Goal: Information Seeking & Learning: Learn about a topic

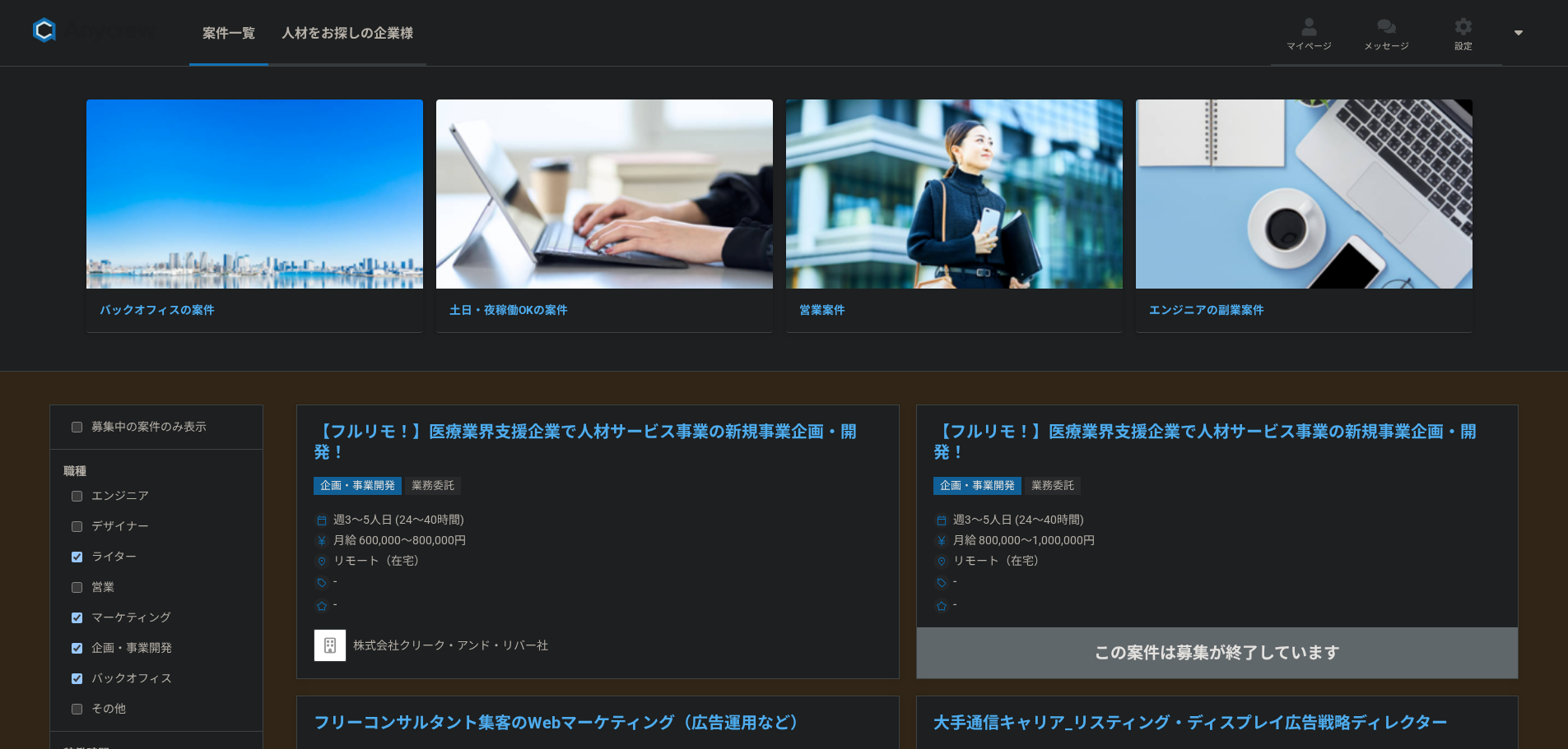
scroll to position [165, 0]
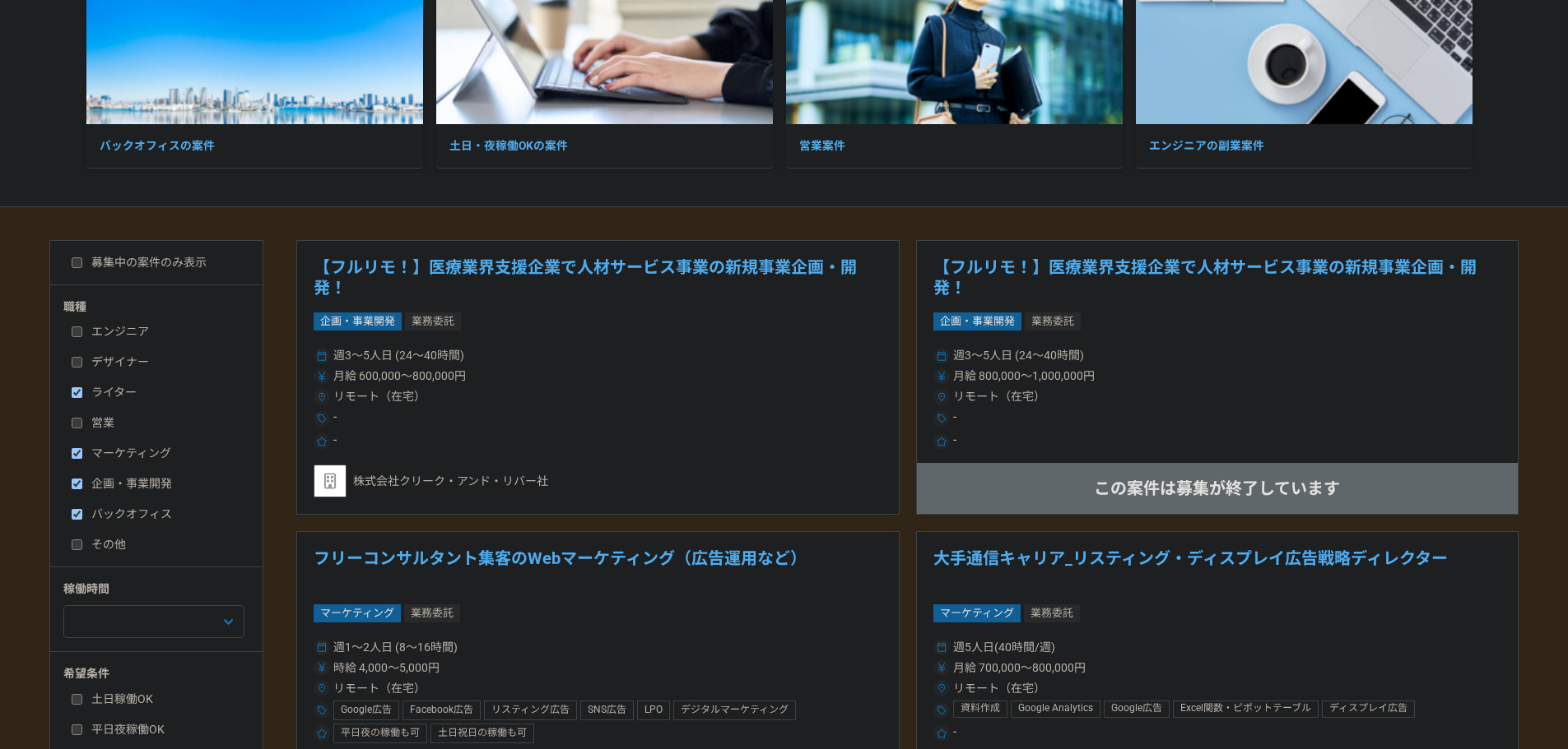
click at [77, 456] on input "マーケティング" at bounding box center [77, 453] width 10 height 10
checkbox input "false"
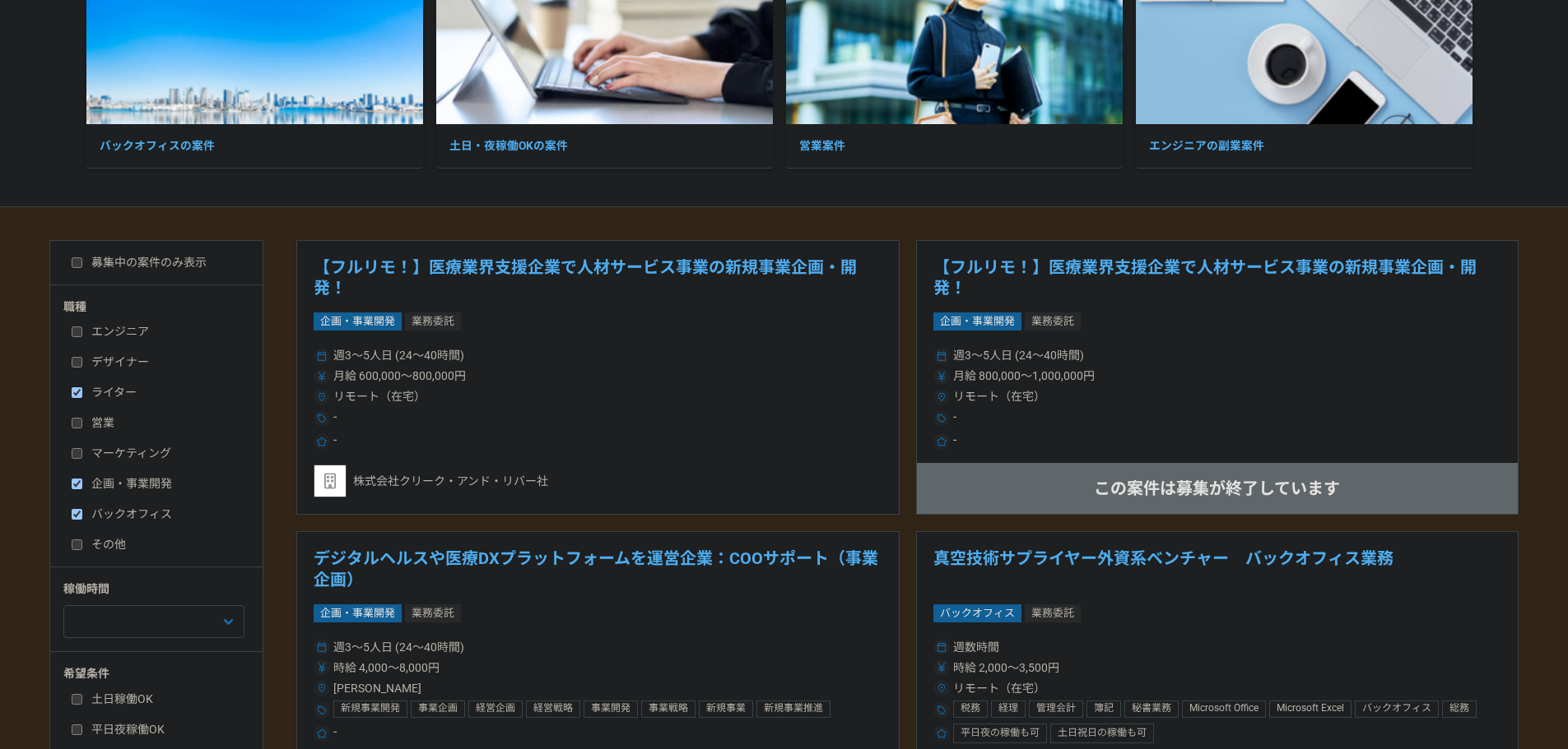
drag, startPoint x: 77, startPoint y: 480, endPoint x: 73, endPoint y: 499, distance: 19.4
click at [76, 483] on input "企画・事業開発" at bounding box center [77, 484] width 10 height 10
checkbox input "false"
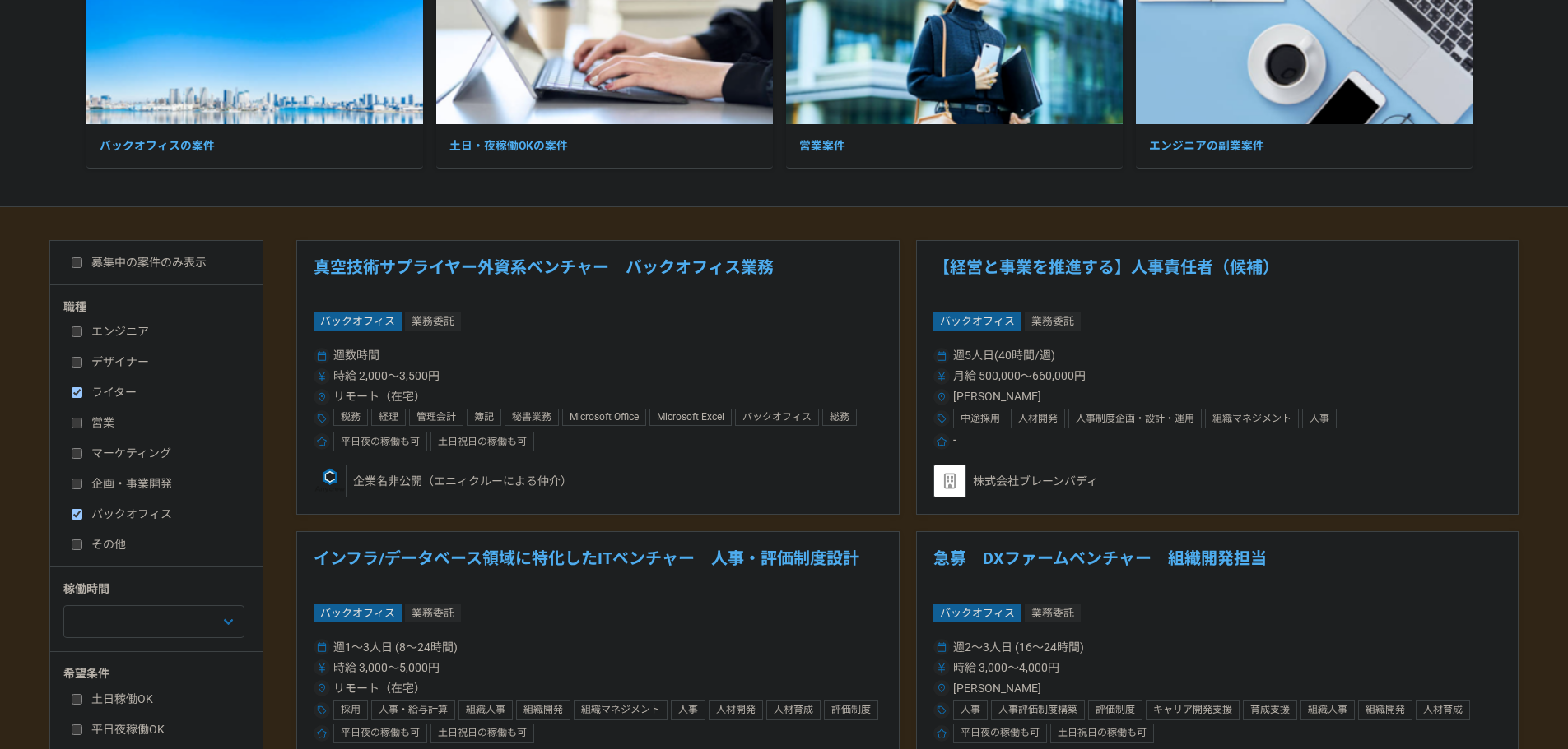
click at [72, 521] on label "バックオフィス" at bounding box center [166, 514] width 189 height 17
click at [72, 519] on input "バックオフィス" at bounding box center [77, 514] width 10 height 10
checkbox input "false"
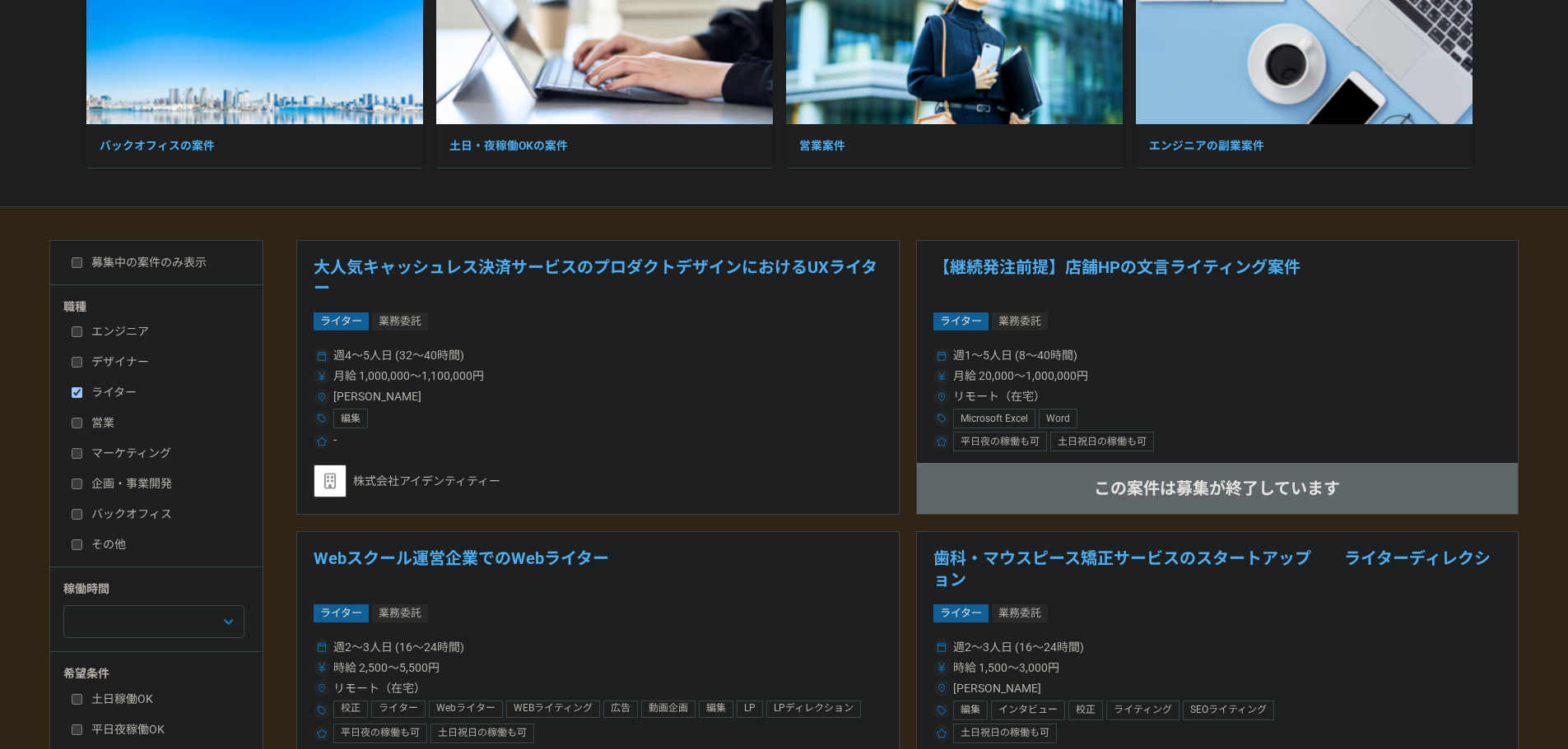
click at [85, 432] on div "エンジニア デザイナー ライター 営業 マーケティング 企画・事業開発 バックオフィス その他" at bounding box center [161, 436] width 198 height 236
click at [73, 422] on input "営業" at bounding box center [77, 423] width 10 height 10
checkbox input "true"
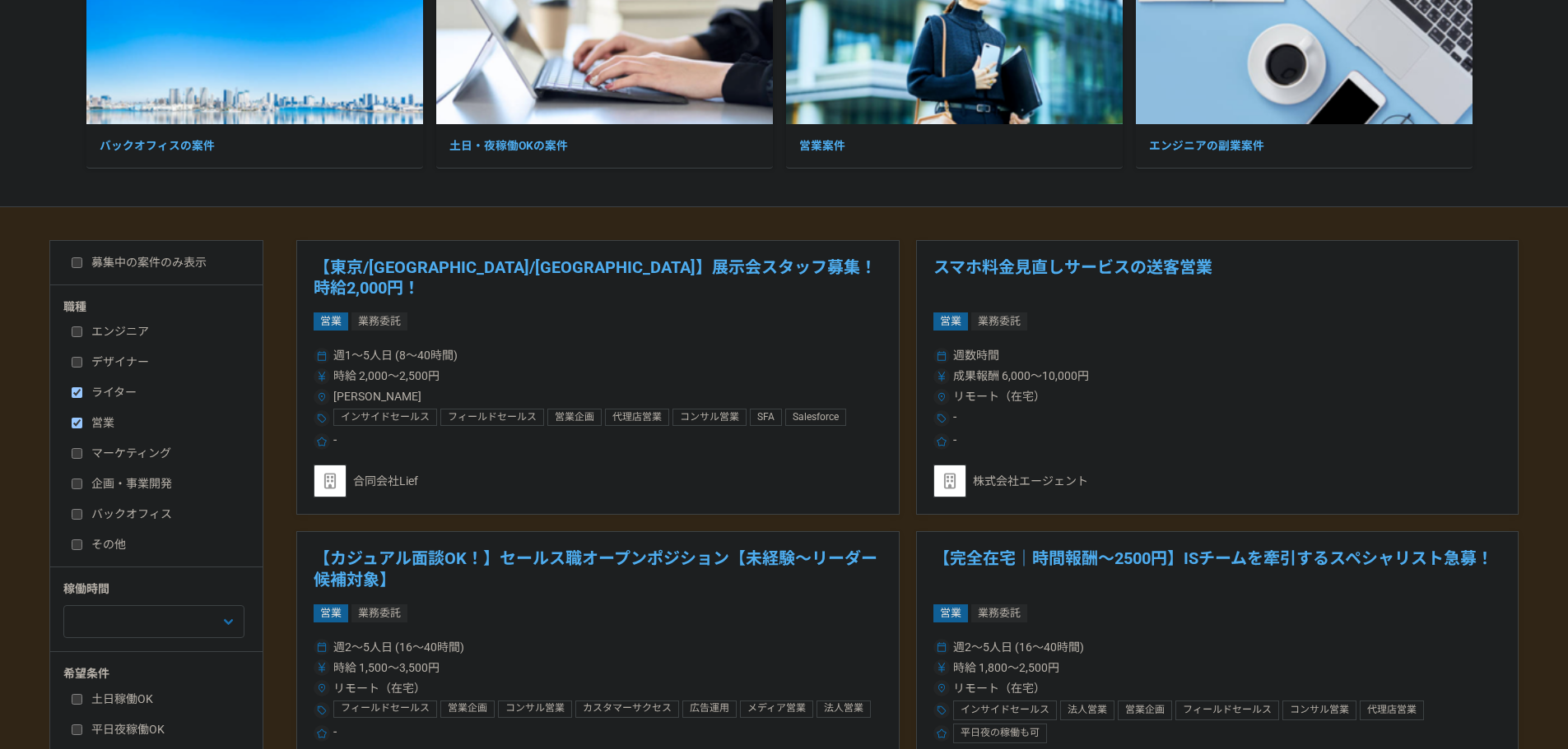
click at [74, 393] on input "ライター" at bounding box center [77, 393] width 10 height 10
checkbox input "false"
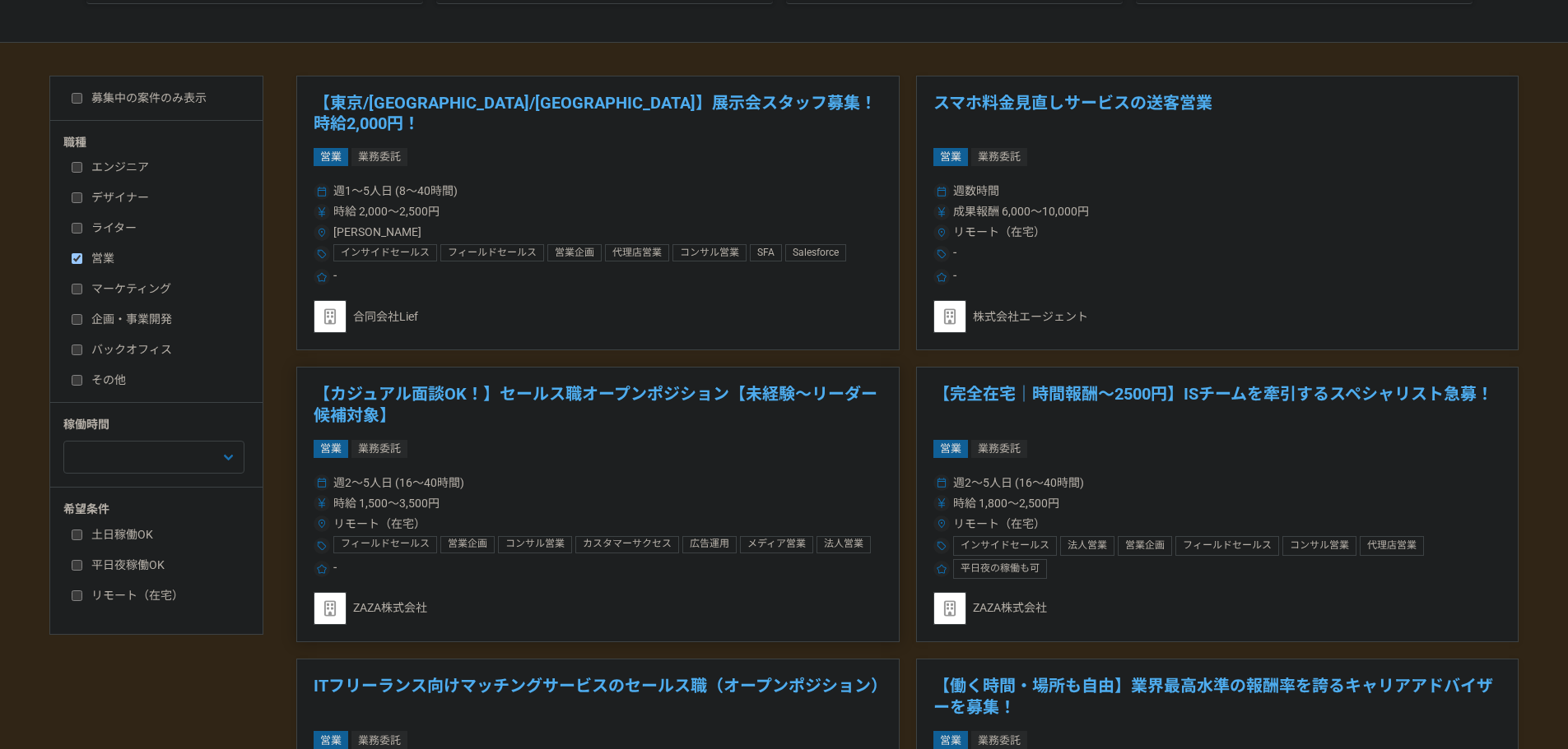
scroll to position [412, 0]
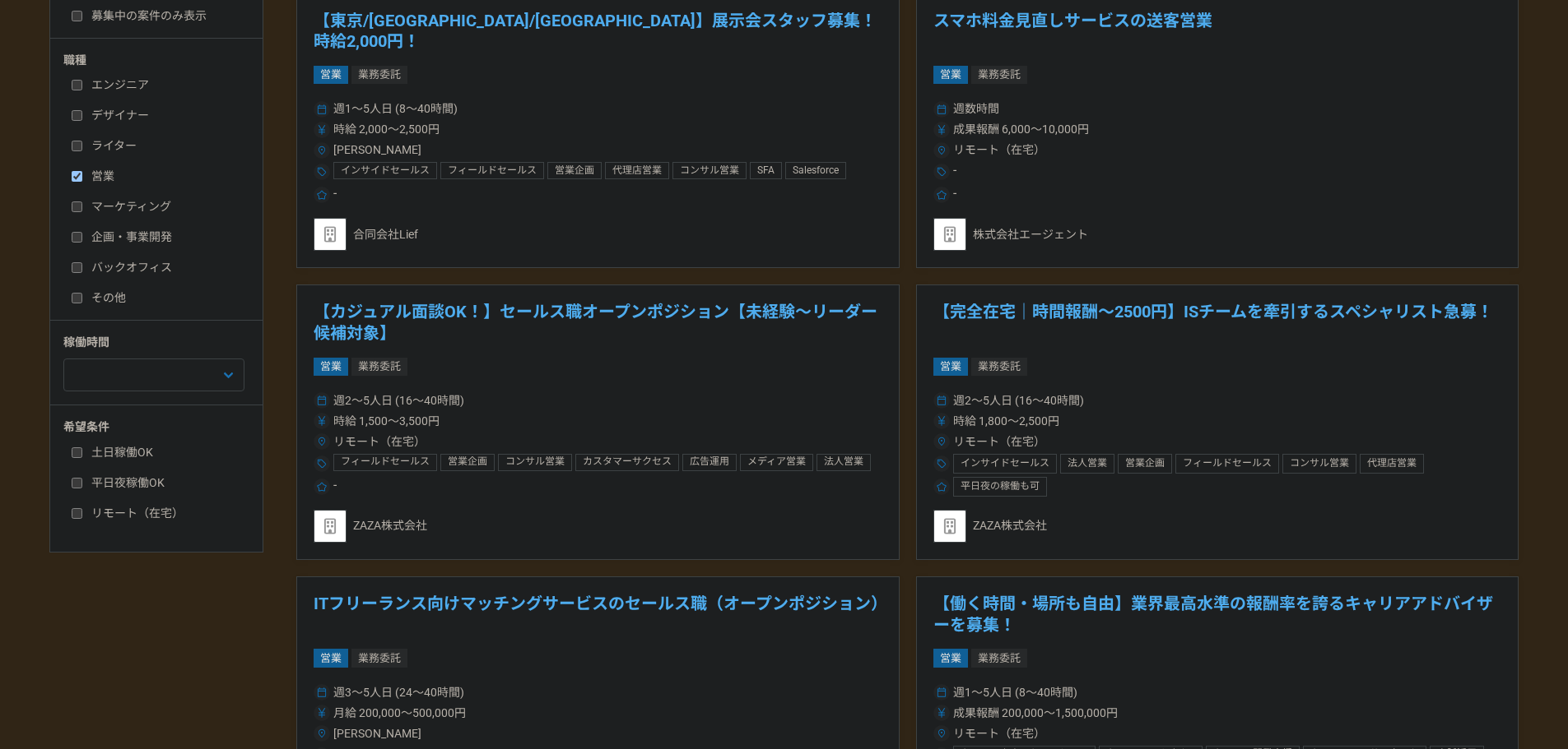
click at [73, 519] on label "リモート（在宅）" at bounding box center [166, 513] width 189 height 17
click at [73, 519] on input "リモート（在宅）" at bounding box center [77, 513] width 10 height 10
checkbox input "true"
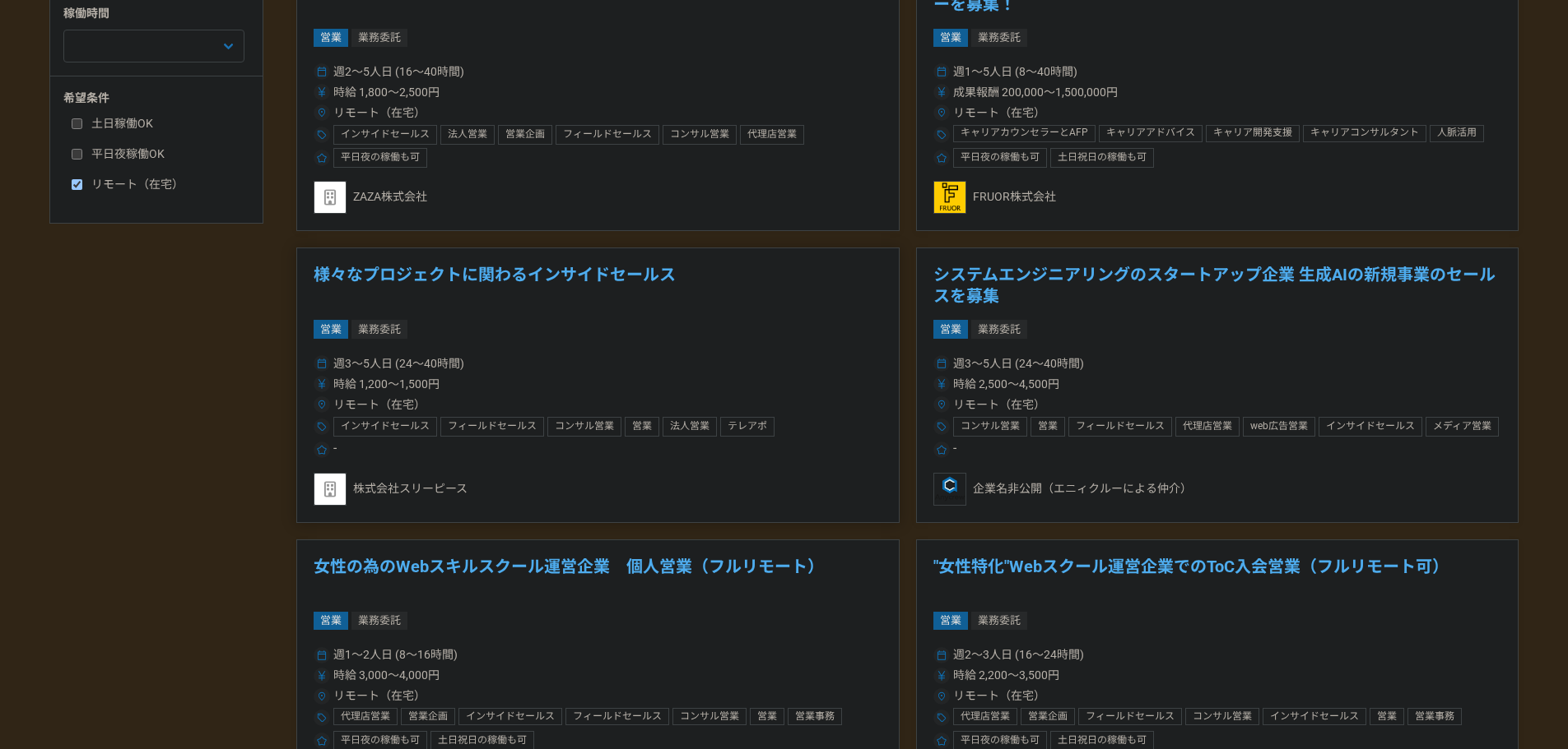
scroll to position [904, 0]
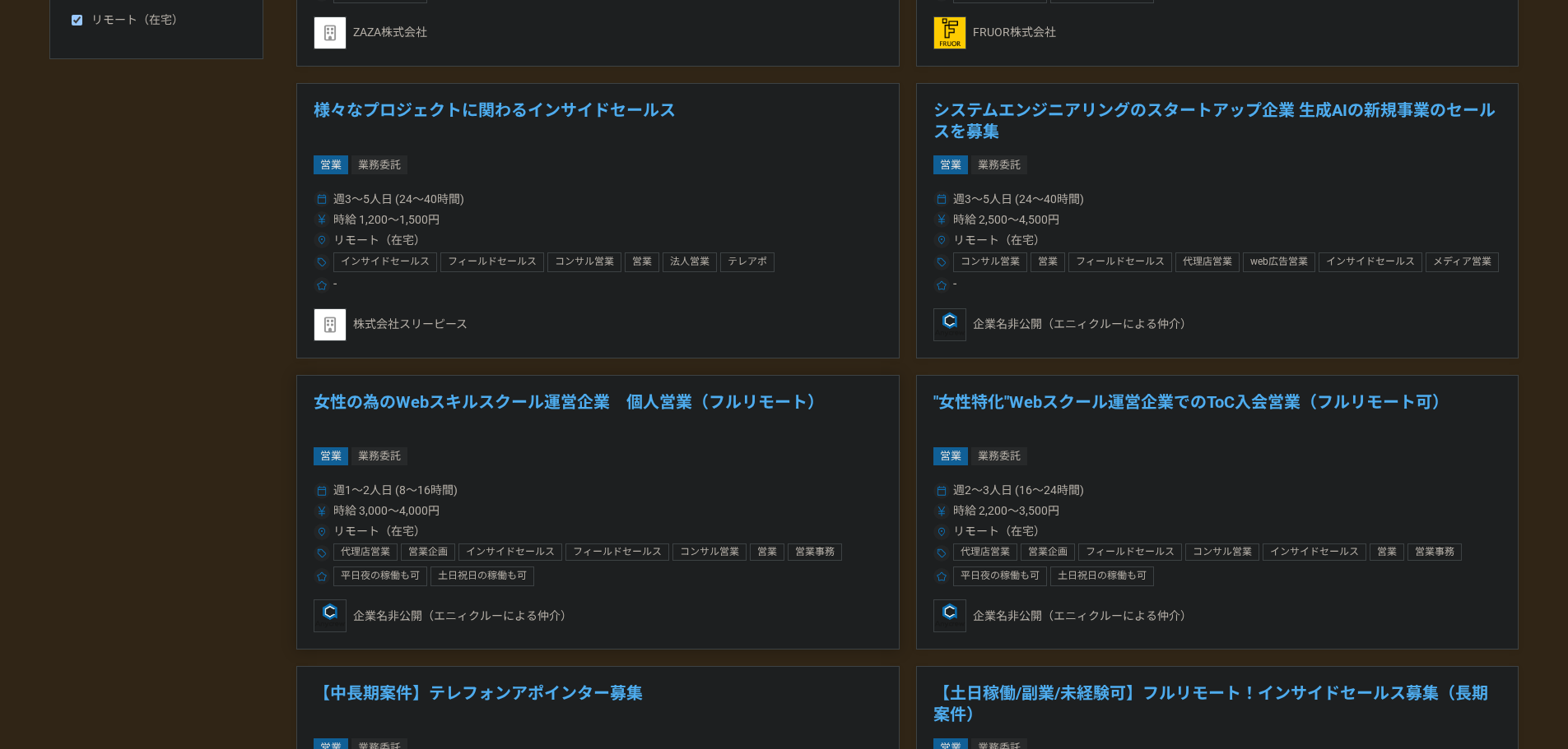
drag, startPoint x: 515, startPoint y: 402, endPoint x: 391, endPoint y: 404, distance: 124.0
click at [391, 404] on h1 "女性の為のWebスキルスクール運営企業　個人営業（フルリモート）" at bounding box center [597, 413] width 569 height 42
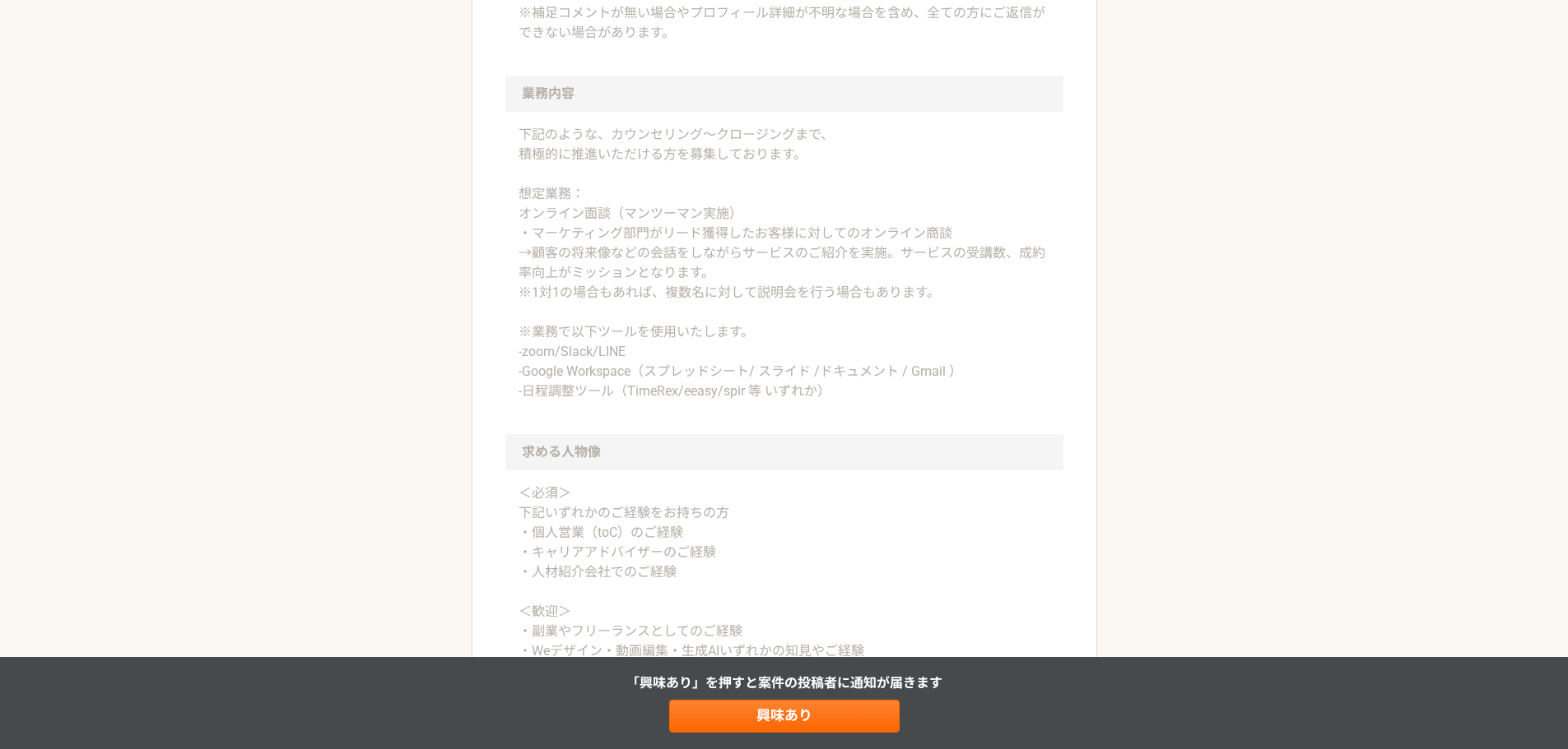
scroll to position [904, 0]
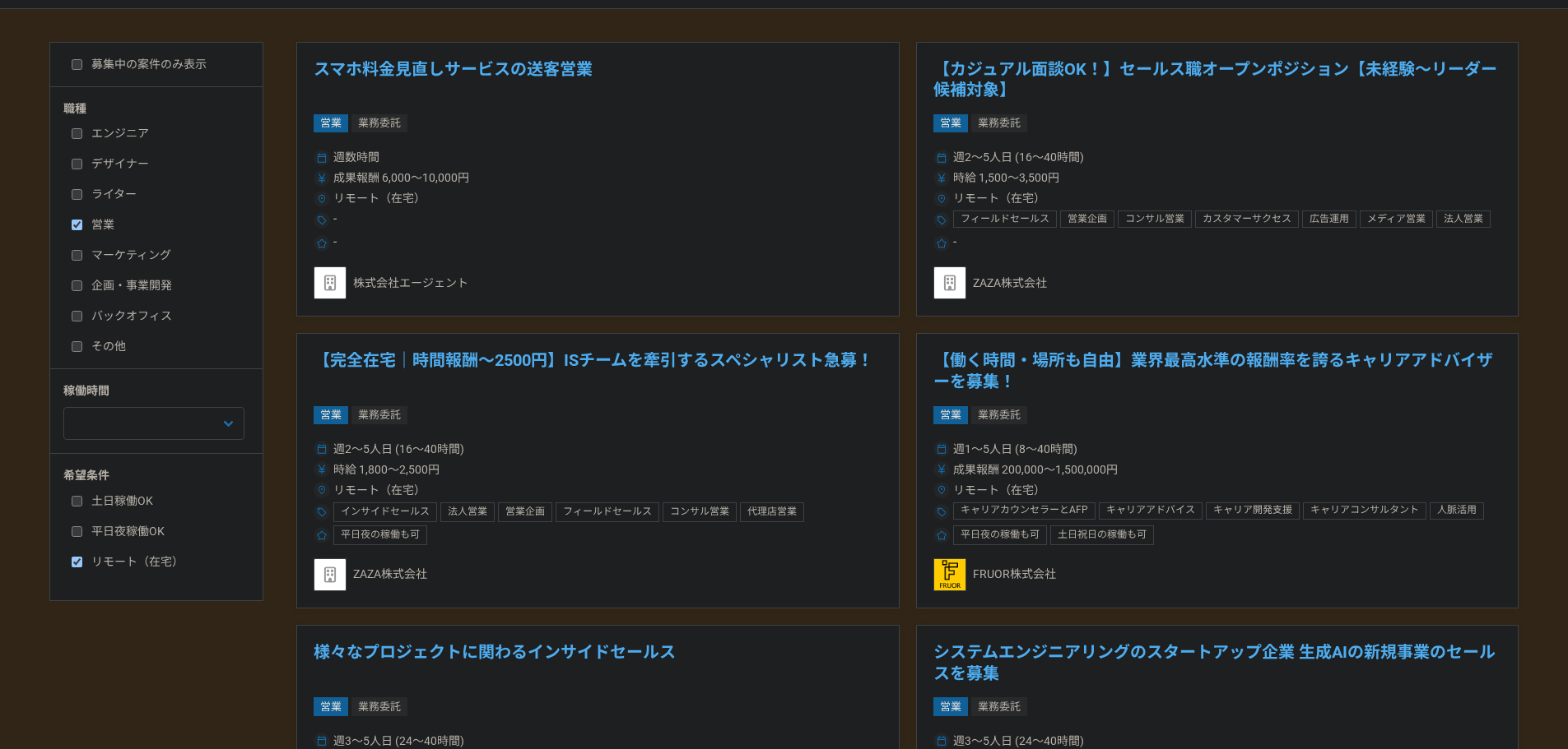
scroll to position [116, 0]
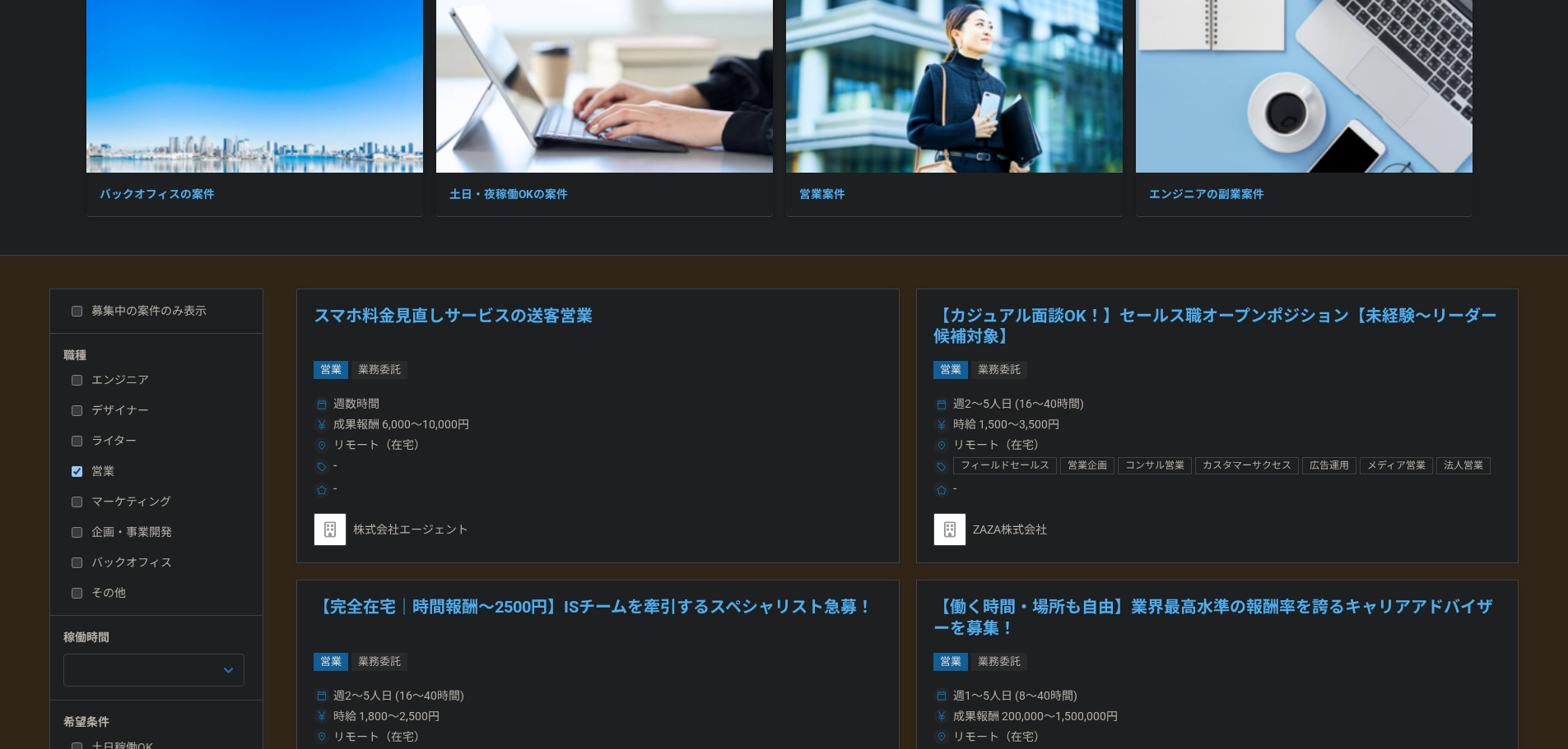
click at [82, 317] on label "募集中の案件のみ表示" at bounding box center [139, 312] width 135 height 17
click at [82, 317] on input "募集中の案件のみ表示" at bounding box center [77, 312] width 10 height 10
checkbox input "true"
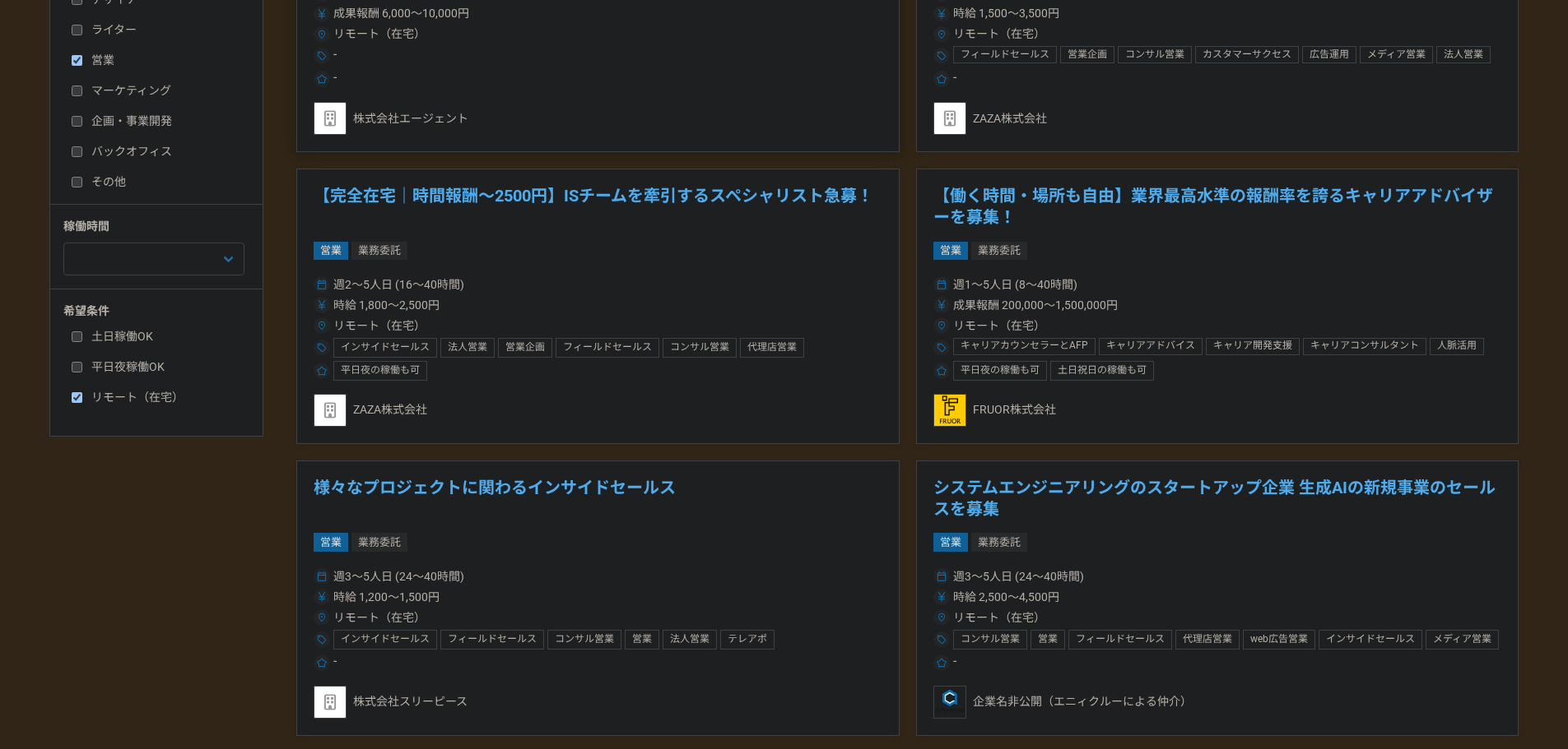
scroll to position [856, 0]
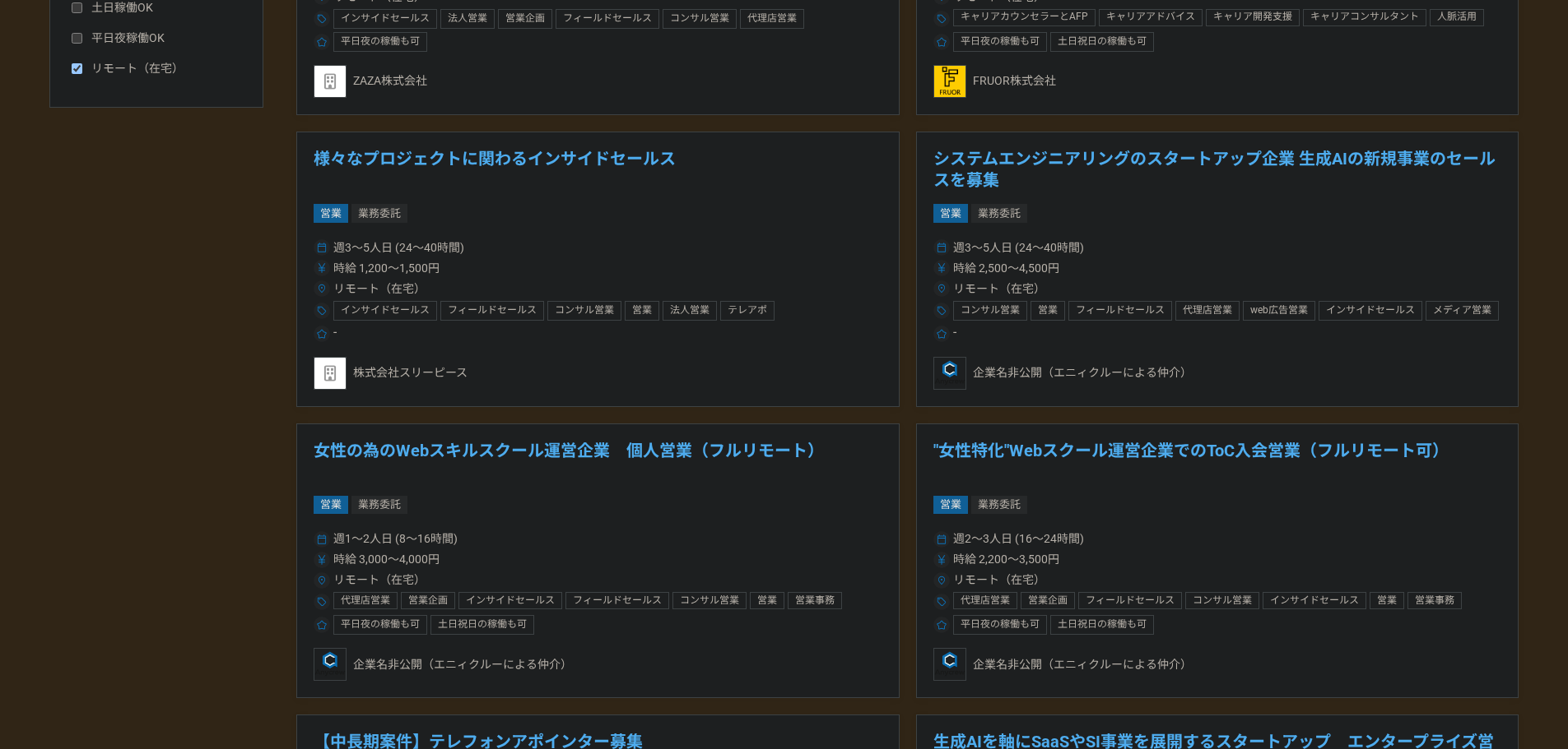
drag, startPoint x: 1026, startPoint y: 168, endPoint x: 988, endPoint y: 171, distance: 38.1
click at [988, 171] on h1 "システムエンジニアリングのスタートアップ企業 生成AIの新規事業のセールスを募集" at bounding box center [1217, 170] width 569 height 42
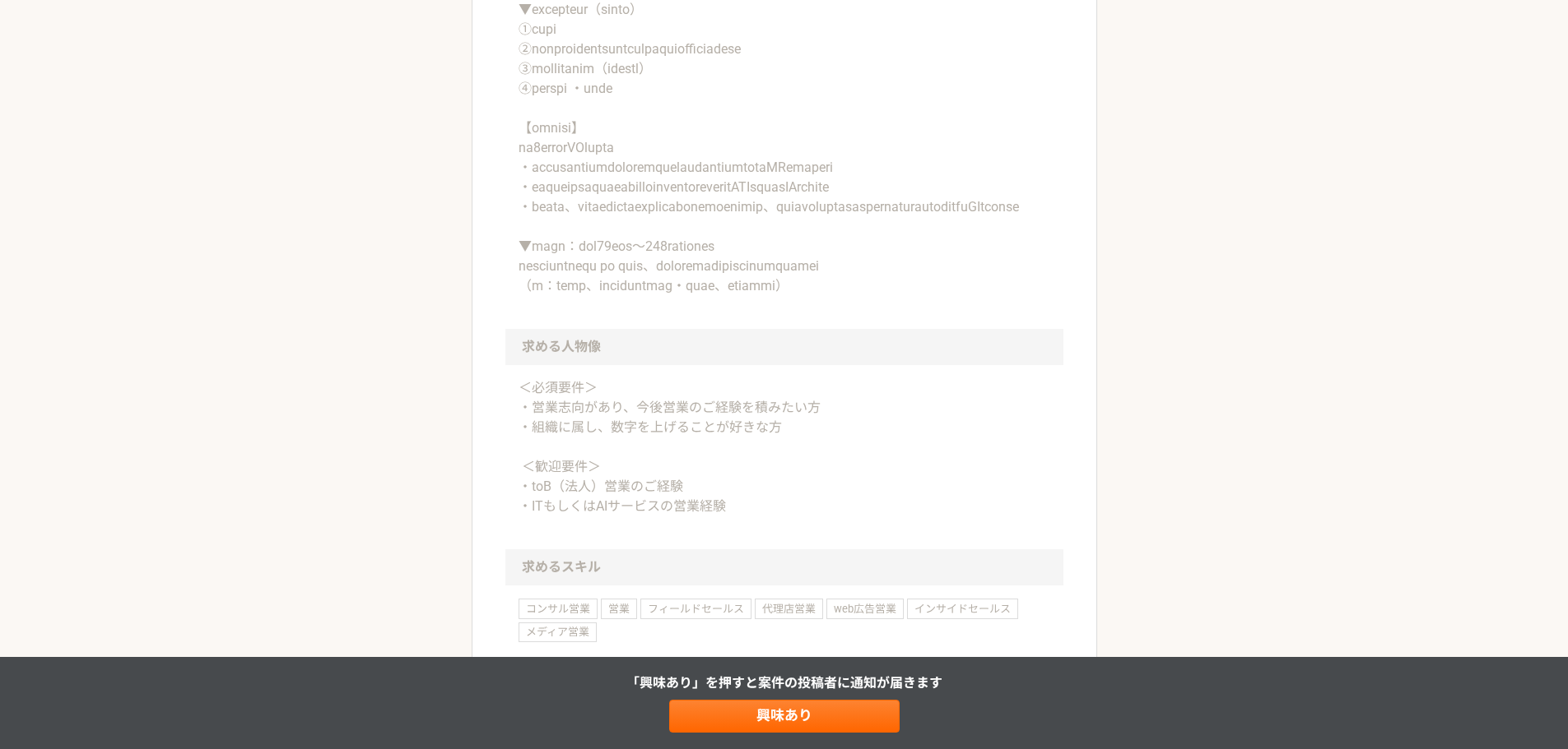
scroll to position [1151, 0]
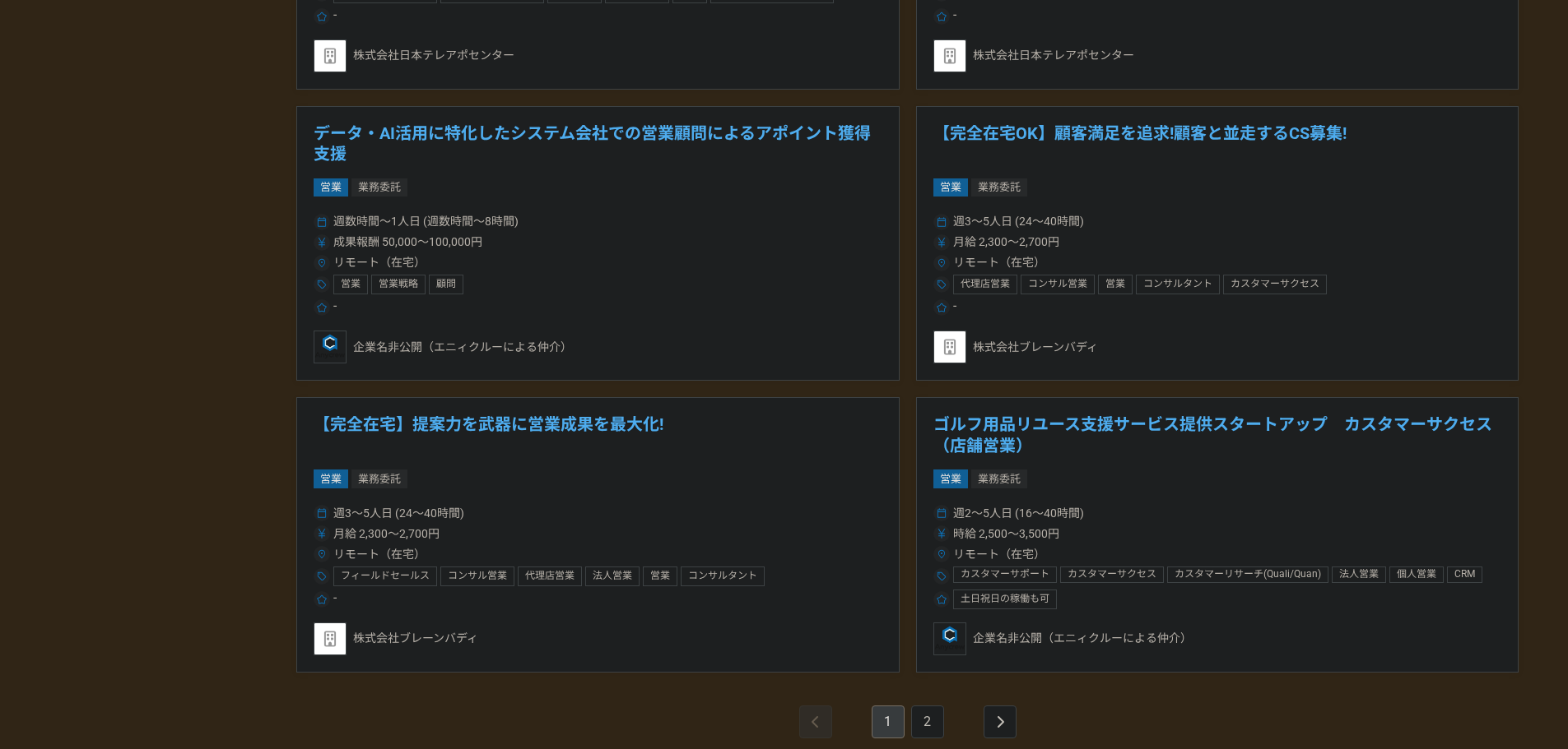
scroll to position [2797, 0]
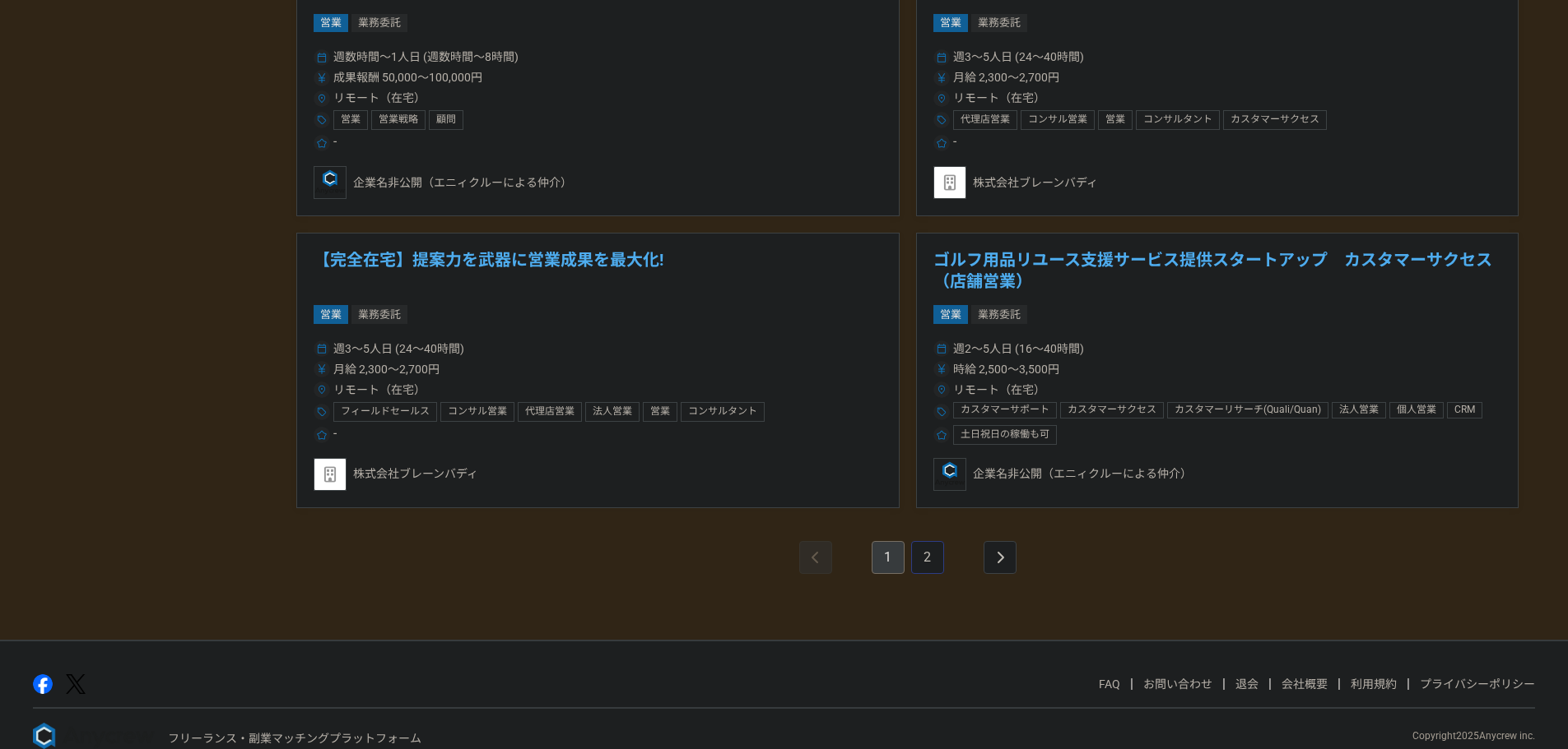
click at [936, 551] on link "2" at bounding box center [927, 557] width 33 height 33
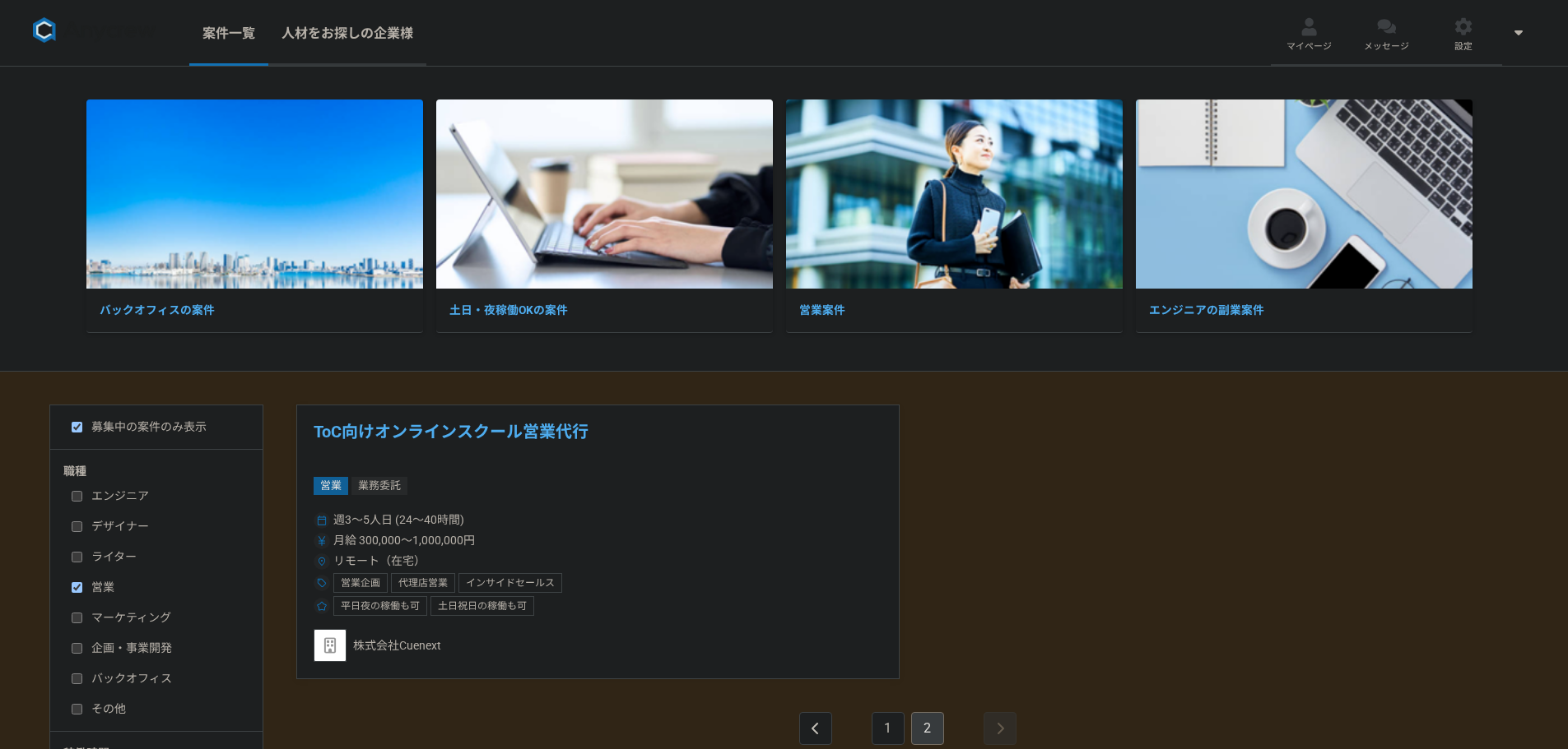
scroll to position [165, 0]
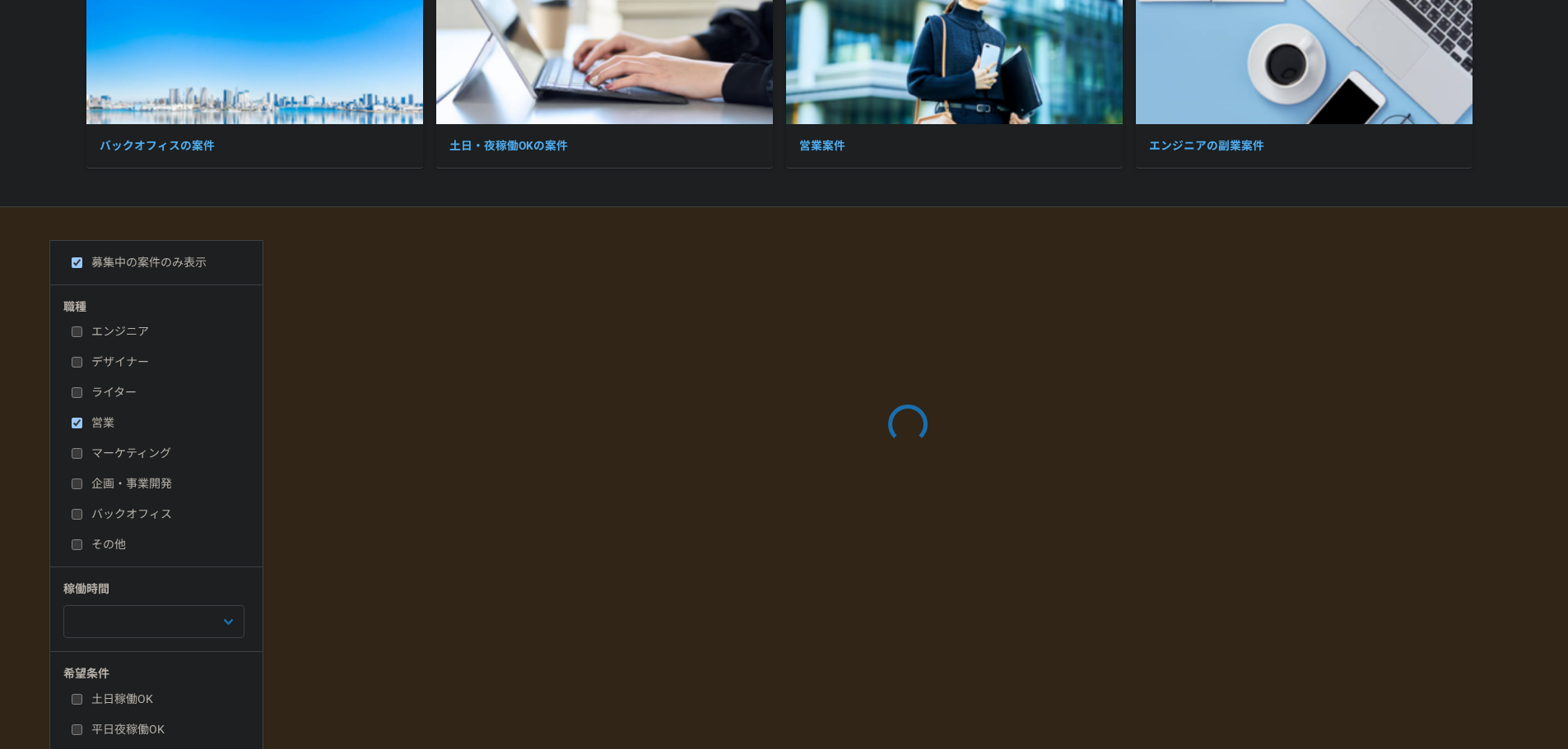
scroll to position [391, 0]
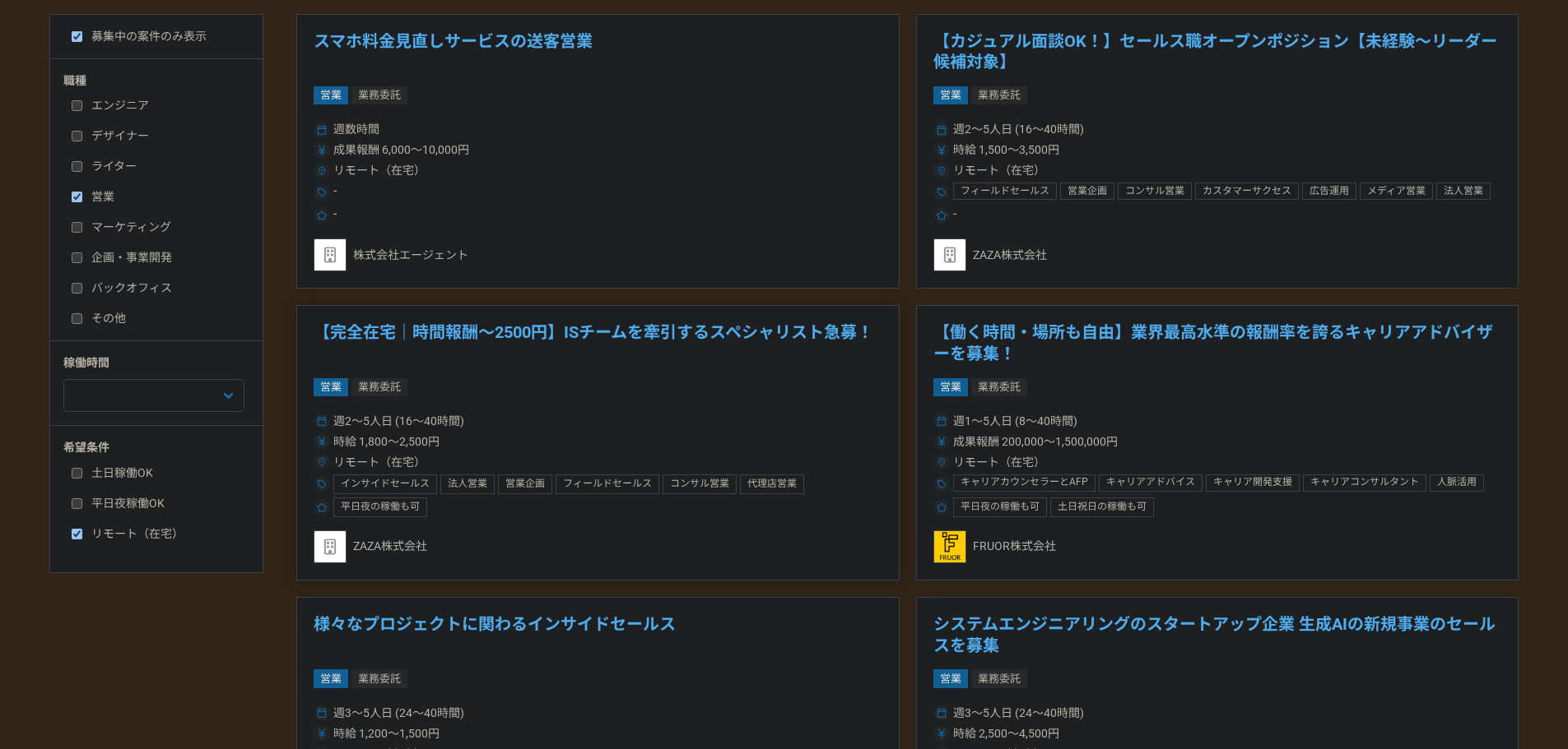
click at [465, 350] on h1 "【完全在宅｜時間報酬〜2500円】ISチームを牽引するスペシャリスト急募！" at bounding box center [597, 343] width 569 height 42
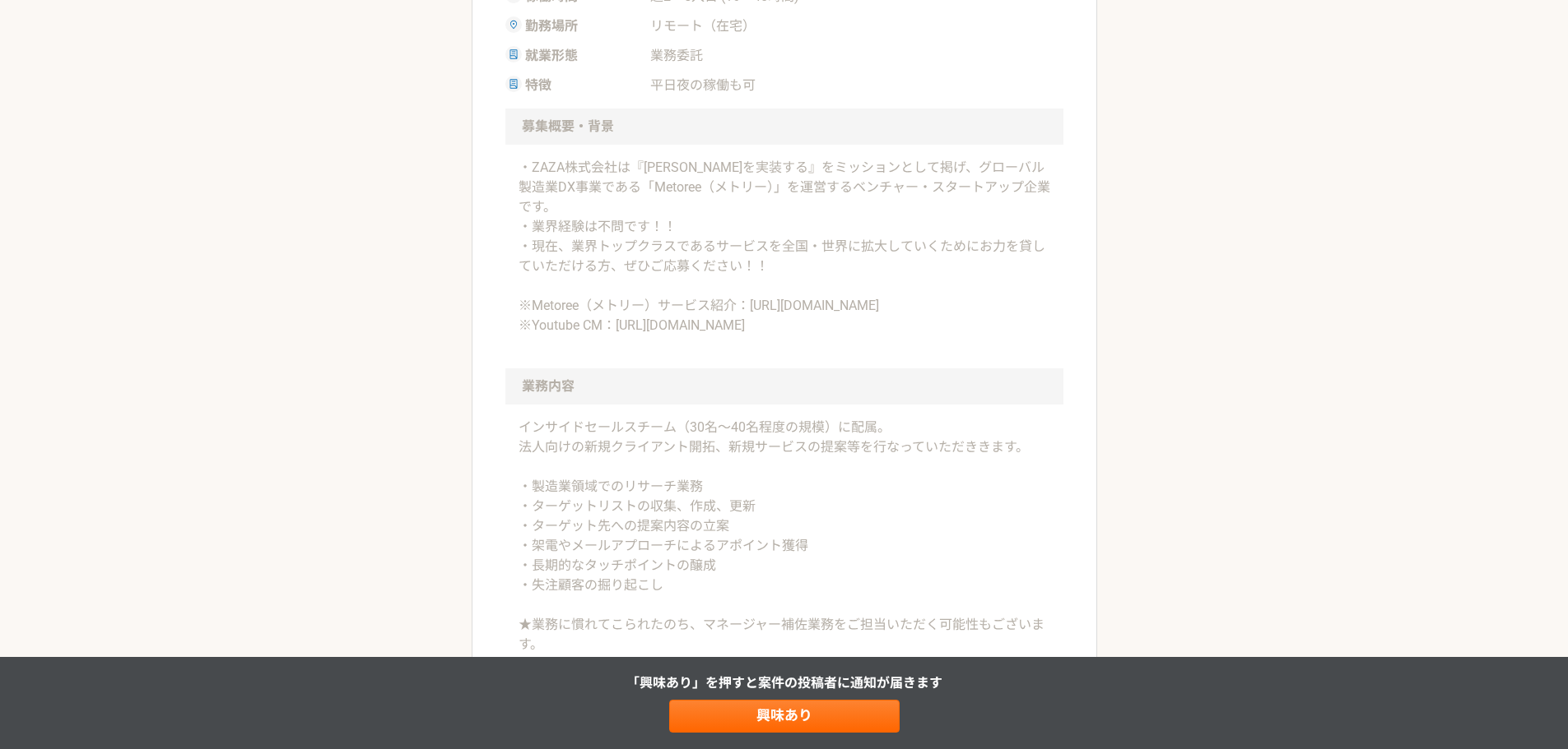
scroll to position [576, 0]
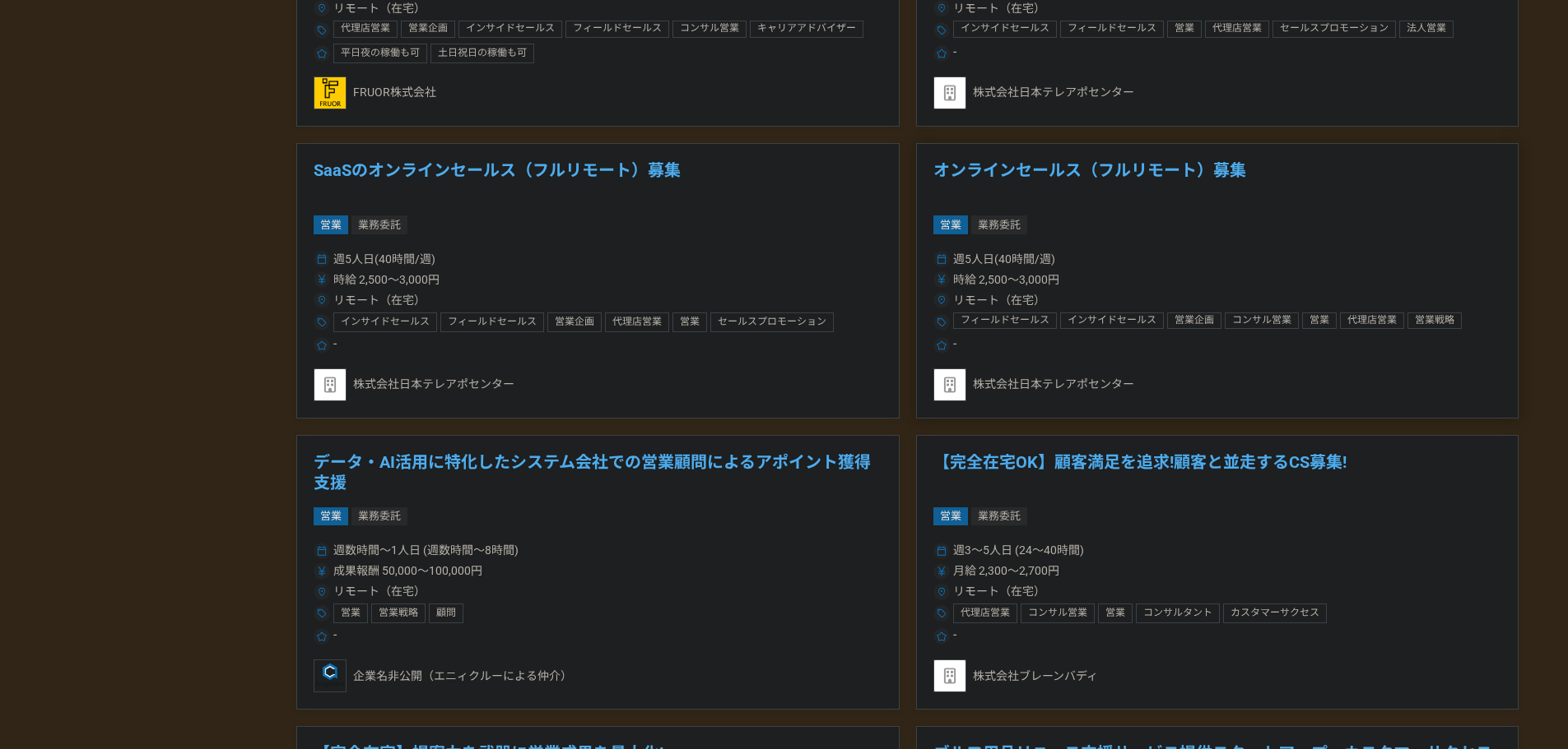
scroll to position [2385, 0]
